Goal: Task Accomplishment & Management: Manage account settings

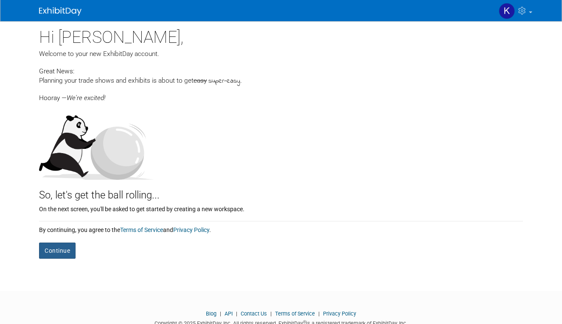
click at [62, 247] on button "Continue" at bounding box center [57, 251] width 37 height 16
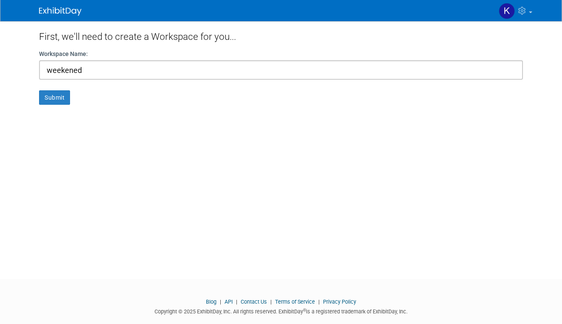
type input "weekened"
click at [54, 97] on button "Submit" at bounding box center [54, 97] width 31 height 14
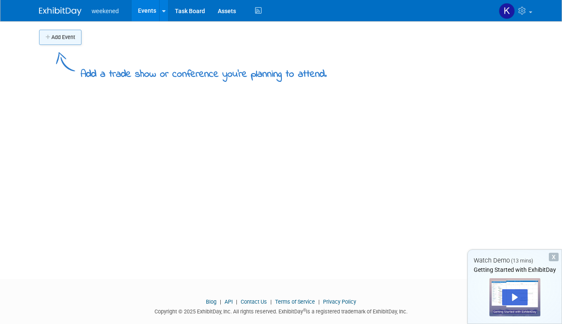
click at [66, 35] on button "Add Event" at bounding box center [60, 37] width 42 height 15
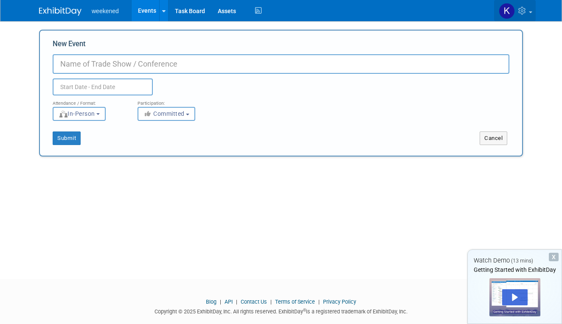
click at [521, 17] on link at bounding box center [515, 10] width 42 height 21
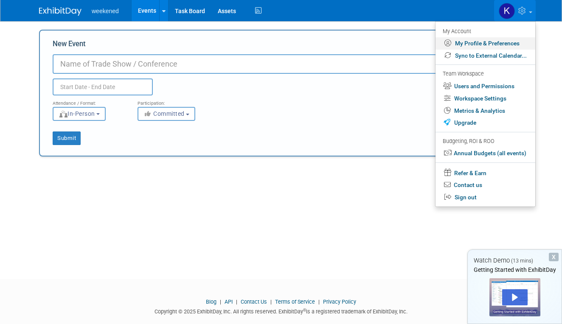
click at [480, 37] on link "My Profile & Preferences" at bounding box center [486, 43] width 100 height 12
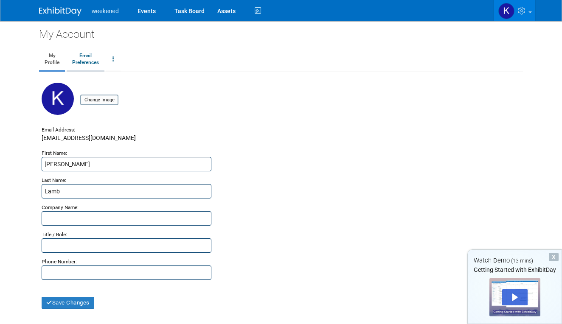
click at [85, 57] on link "Email Preferences" at bounding box center [86, 59] width 38 height 21
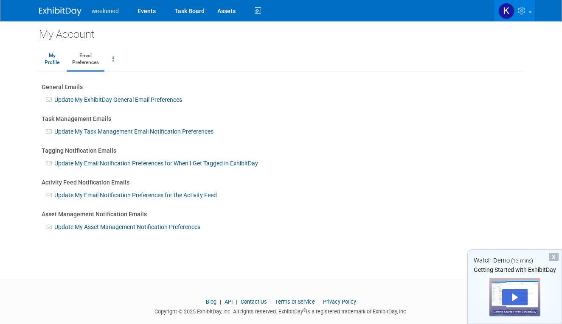
click at [505, 14] on img at bounding box center [507, 11] width 16 height 16
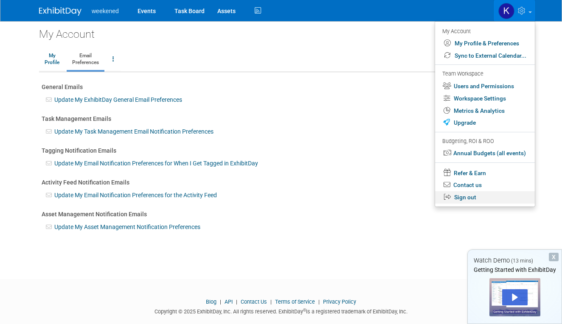
click at [451, 194] on icon at bounding box center [448, 197] width 9 height 7
